Goal: Transaction & Acquisition: Purchase product/service

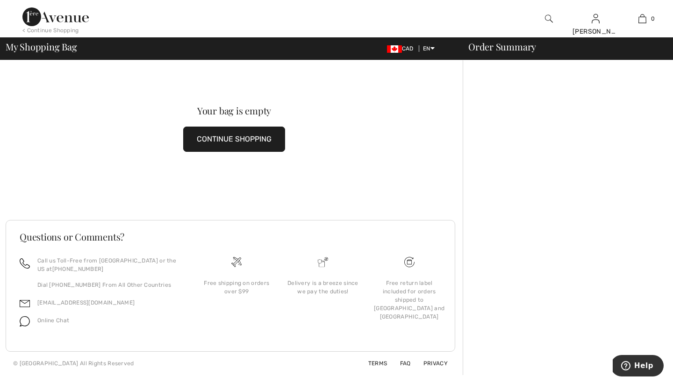
click at [50, 30] on div "< Continue Shopping" at bounding box center [50, 30] width 57 height 8
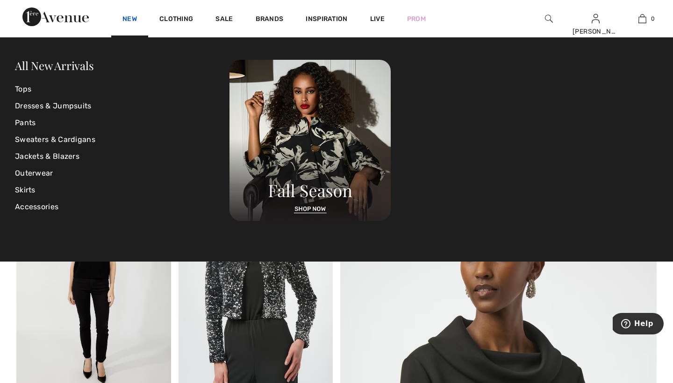
click at [129, 19] on link "New" at bounding box center [129, 20] width 14 height 10
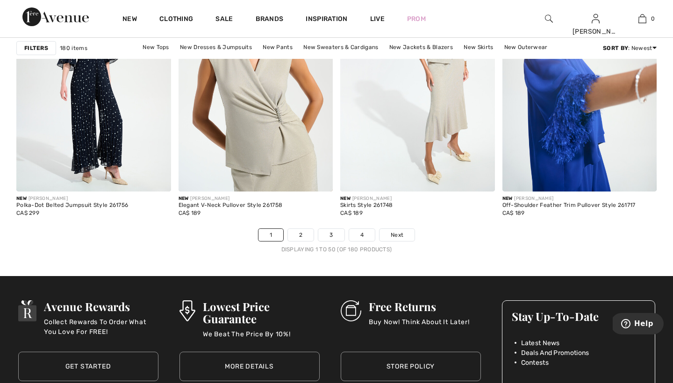
scroll to position [4249, 0]
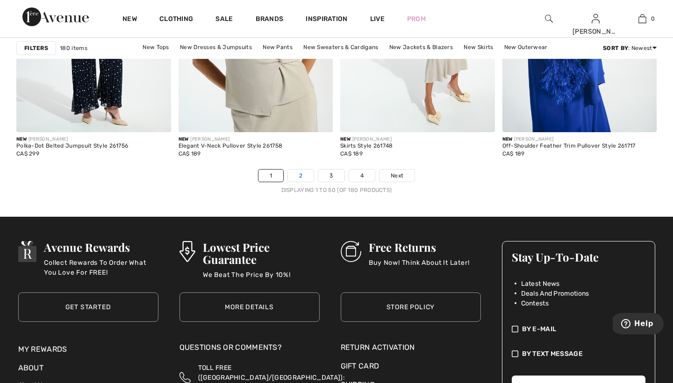
click at [304, 176] on link "2" at bounding box center [301, 176] width 26 height 12
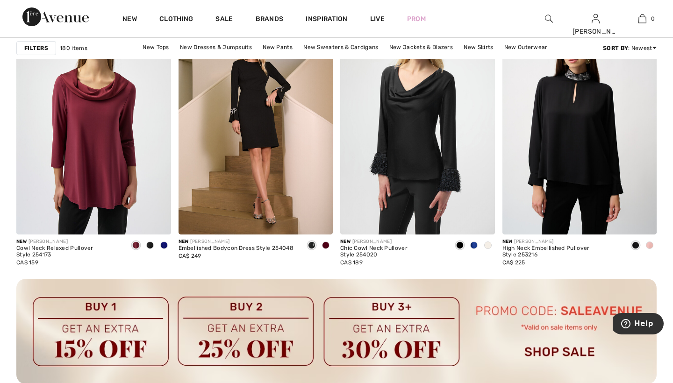
scroll to position [1953, 0]
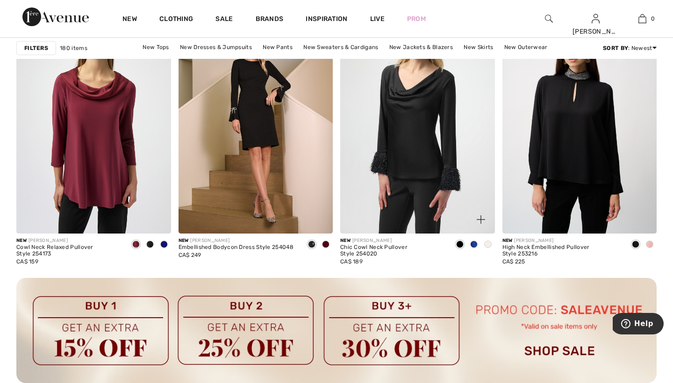
click at [488, 245] on span at bounding box center [487, 244] width 7 height 7
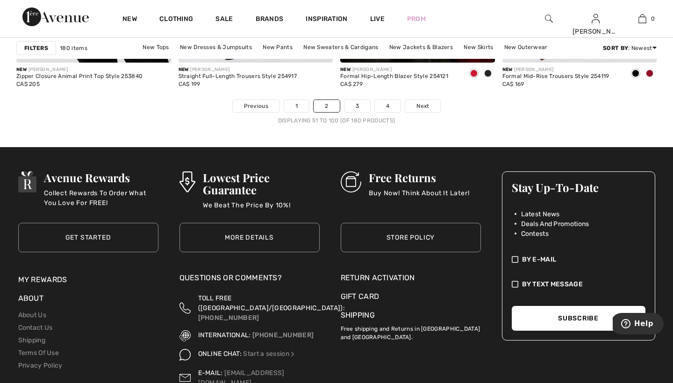
scroll to position [4294, 0]
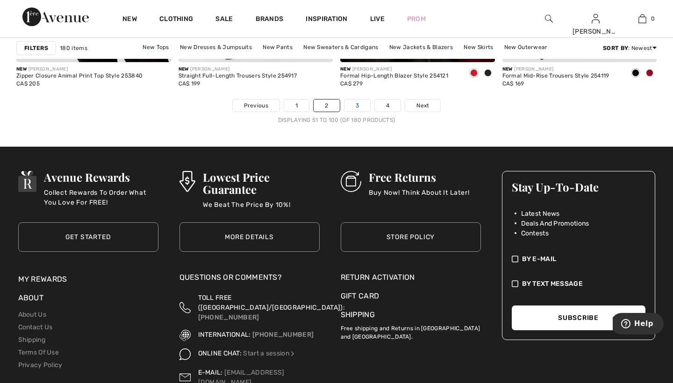
click at [357, 105] on link "3" at bounding box center [357, 105] width 26 height 12
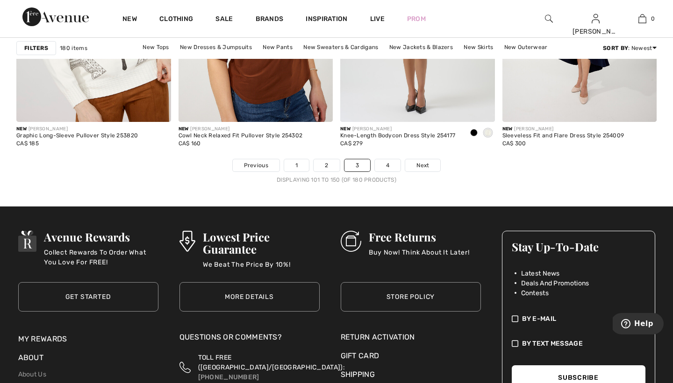
scroll to position [4260, 0]
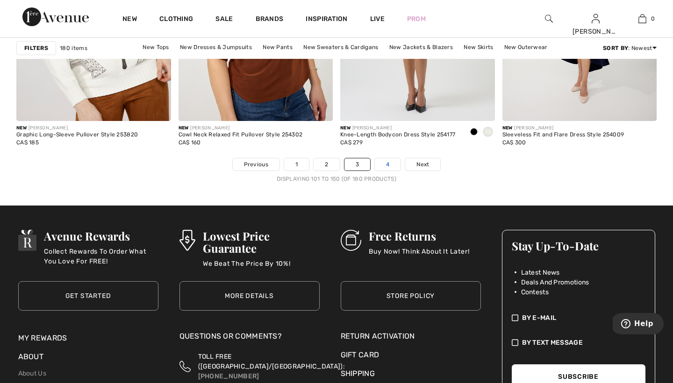
click at [388, 163] on link "4" at bounding box center [388, 164] width 26 height 12
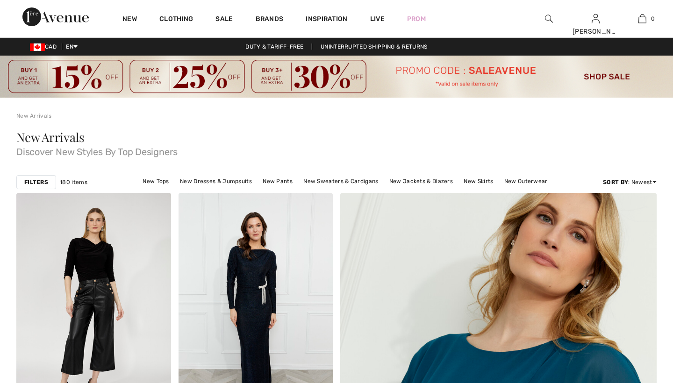
checkbox input "true"
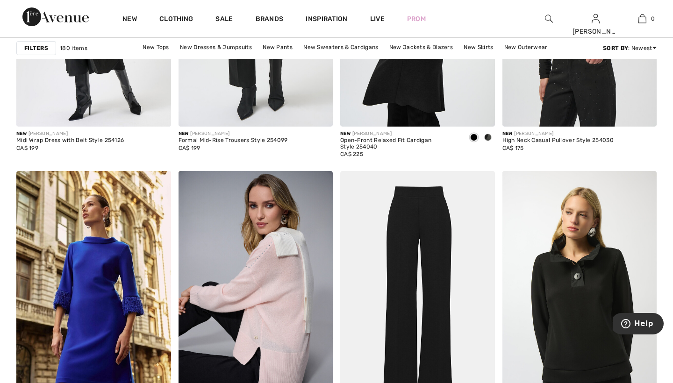
scroll to position [1474, 0]
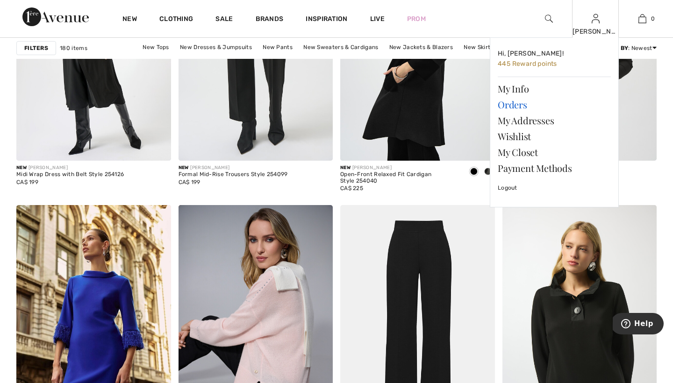
click at [517, 106] on link "Orders" at bounding box center [553, 105] width 113 height 16
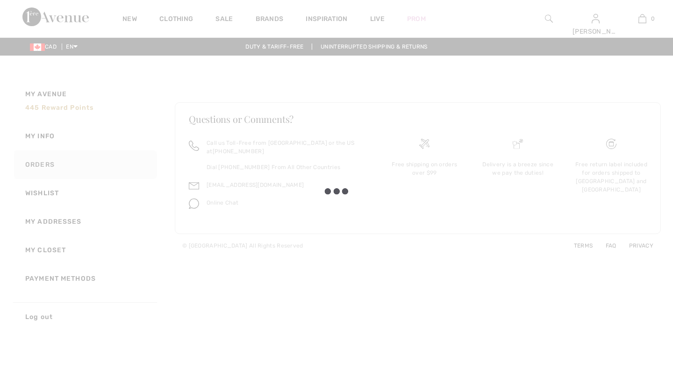
checkbox input "true"
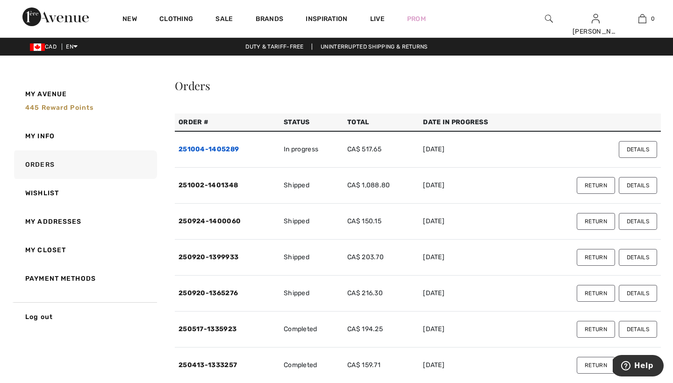
click at [230, 148] on link "251004-1405289" at bounding box center [208, 149] width 60 height 8
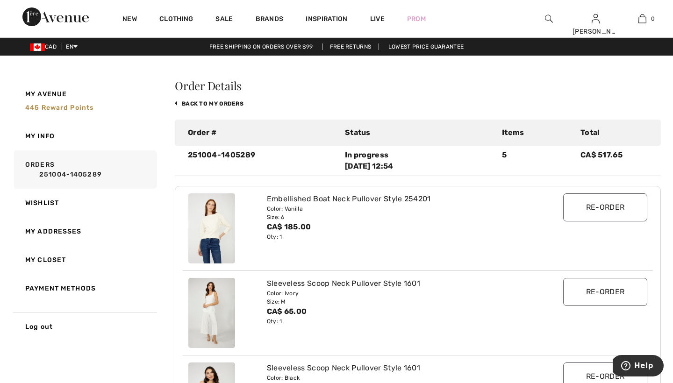
click at [217, 220] on img at bounding box center [211, 228] width 47 height 70
click at [288, 198] on div "Embellished Boat Neck Pullover Style 254201" at bounding box center [398, 198] width 263 height 11
click at [547, 16] on img at bounding box center [549, 18] width 8 height 11
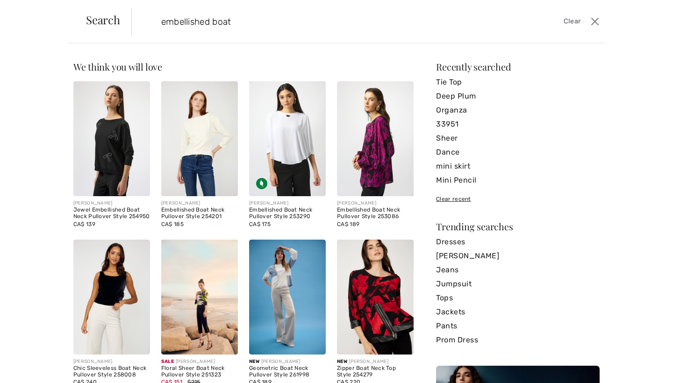
type input "embellished boat"
click at [207, 121] on img at bounding box center [199, 138] width 77 height 115
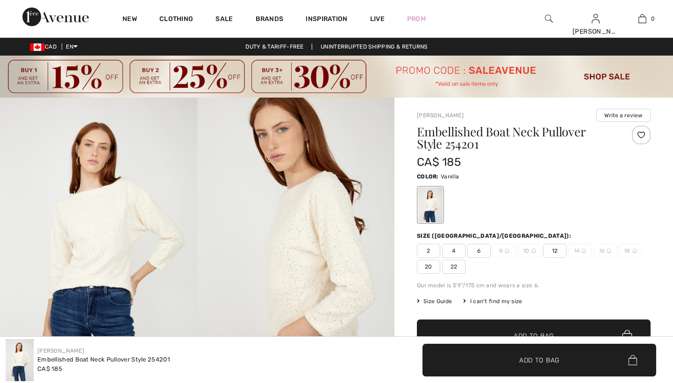
checkbox input "true"
click at [476, 250] on span "6" at bounding box center [478, 251] width 23 height 14
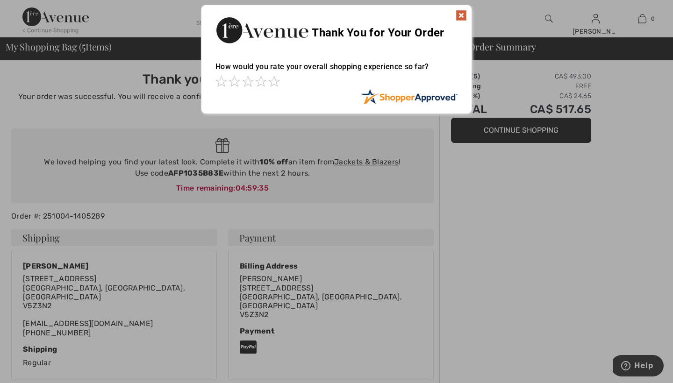
click at [462, 14] on img at bounding box center [460, 15] width 11 height 11
